Goal: Information Seeking & Learning: Learn about a topic

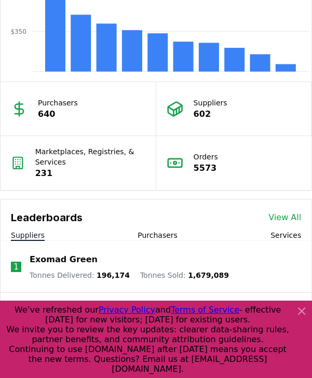
scroll to position [1122, 0]
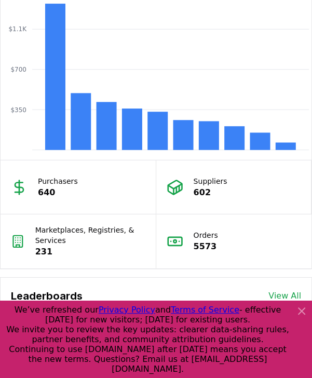
click at [305, 312] on icon at bounding box center [302, 311] width 12 height 12
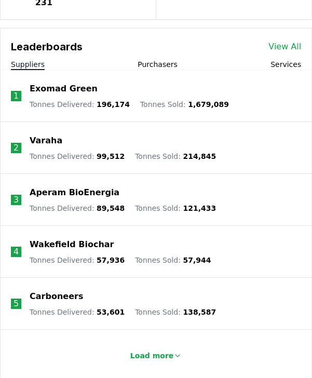
scroll to position [0, 0]
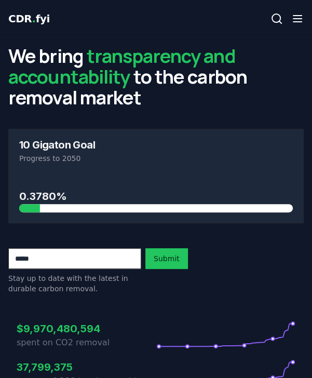
click at [297, 22] on icon "button" at bounding box center [297, 18] width 12 height 12
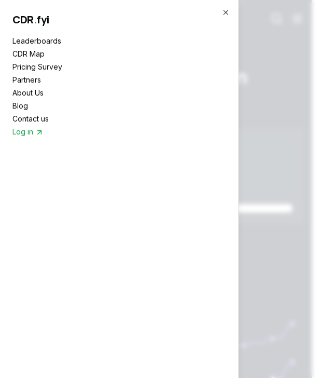
click at [35, 64] on link "Pricing Survey" at bounding box center [119, 66] width 214 height 11
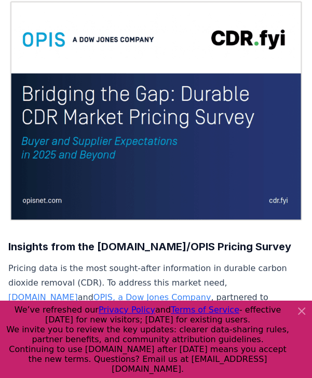
scroll to position [125, 0]
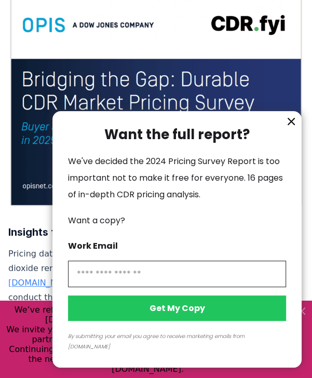
click at [293, 128] on icon "information" at bounding box center [291, 121] width 12 height 12
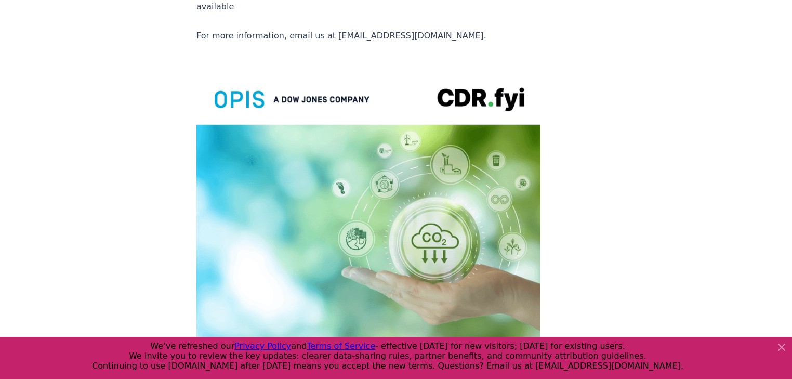
scroll to position [2219, 0]
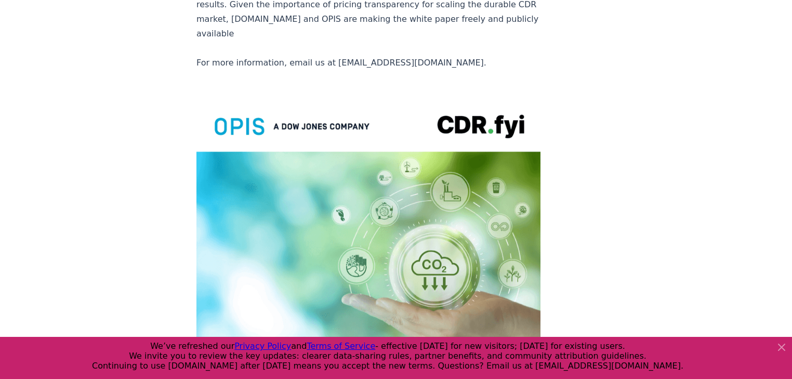
click at [312, 343] on div at bounding box center [396, 358] width 792 height 42
click at [312, 343] on icon at bounding box center [781, 347] width 12 height 12
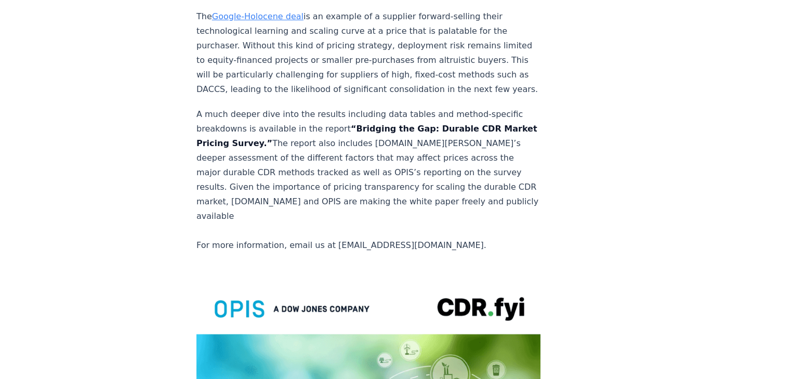
scroll to position [1928, 0]
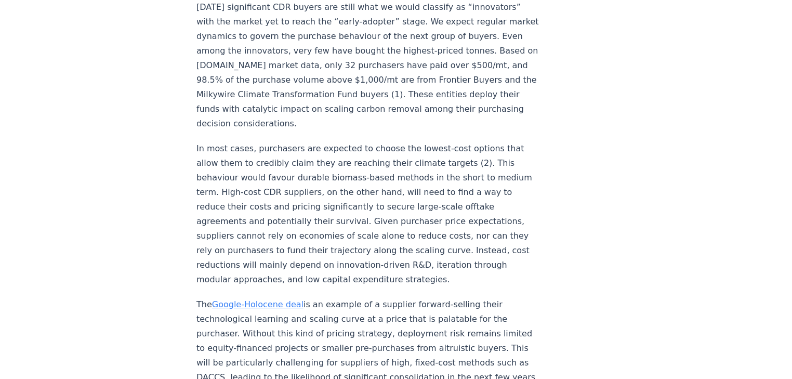
drag, startPoint x: 527, startPoint y: 270, endPoint x: 529, endPoint y: 252, distance: 17.3
drag, startPoint x: 339, startPoint y: 254, endPoint x: 292, endPoint y: 270, distance: 49.5
copy p "“Bridging the Gap: Durable CDR Market Pricing Survey.”"
